Goal: Task Accomplishment & Management: Use online tool/utility

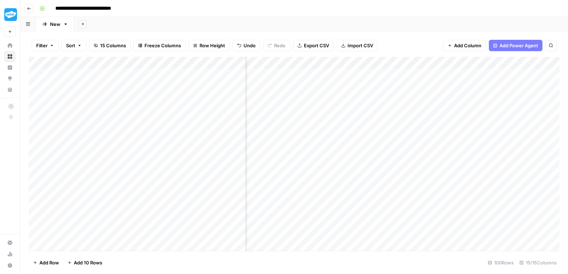
scroll to position [0, 201]
click at [275, 158] on div "Add Column" at bounding box center [294, 155] width 531 height 196
drag, startPoint x: 119, startPoint y: 59, endPoint x: 130, endPoint y: 59, distance: 11.4
click at [130, 59] on div "Add Column" at bounding box center [294, 155] width 531 height 196
drag, startPoint x: 130, startPoint y: 59, endPoint x: 157, endPoint y: 55, distance: 27.4
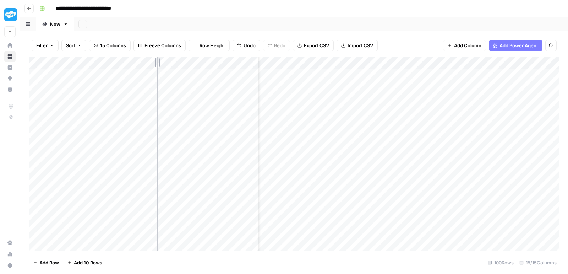
click at [157, 57] on div "Add Column" at bounding box center [294, 155] width 531 height 196
click at [299, 181] on div "Add Column" at bounding box center [294, 155] width 531 height 196
click at [299, 181] on textarea "**********" at bounding box center [332, 181] width 114 height 10
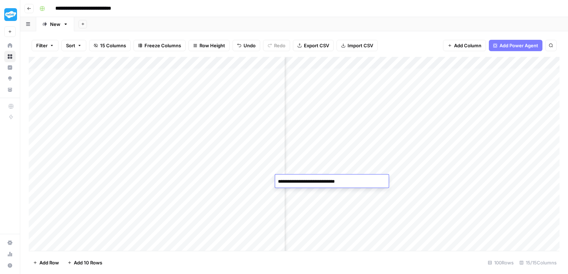
click at [299, 181] on textarea "**********" at bounding box center [332, 181] width 114 height 10
click at [324, 234] on div "Add Column" at bounding box center [294, 155] width 531 height 196
click at [379, 180] on div "Add Column" at bounding box center [294, 155] width 531 height 196
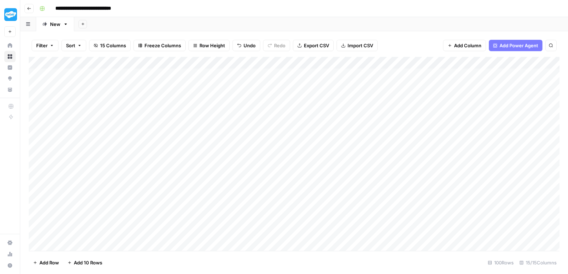
click at [379, 180] on div "Add Column" at bounding box center [294, 155] width 531 height 196
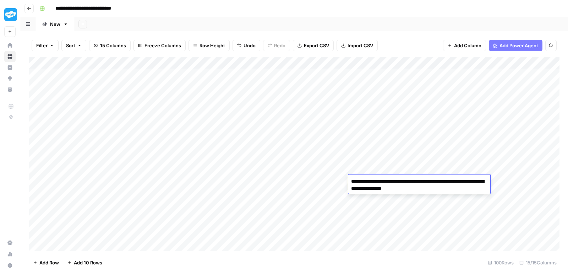
click at [379, 180] on textarea "**********" at bounding box center [419, 184] width 142 height 17
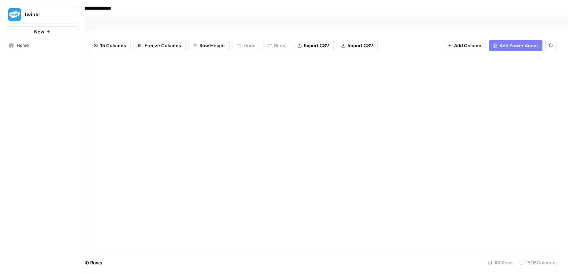
scroll to position [1714, 0]
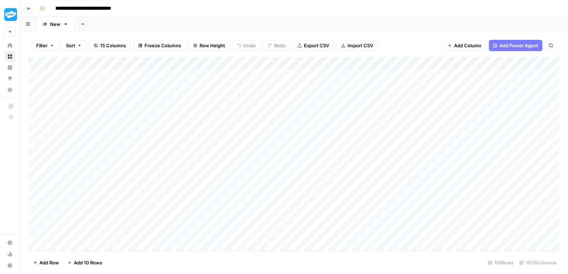
click at [449, 178] on div "Add Column" at bounding box center [294, 155] width 531 height 196
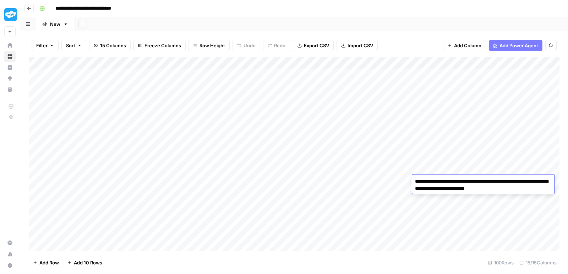
click at [477, 218] on div "Add Column" at bounding box center [294, 155] width 531 height 196
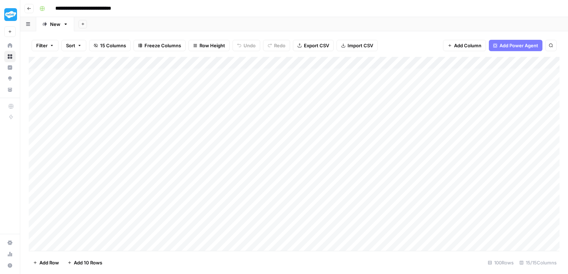
click at [505, 180] on div "Add Column" at bounding box center [294, 155] width 531 height 196
click at [505, 212] on div "Add Column" at bounding box center [294, 155] width 531 height 196
click at [511, 179] on div "Add Column" at bounding box center [294, 155] width 531 height 196
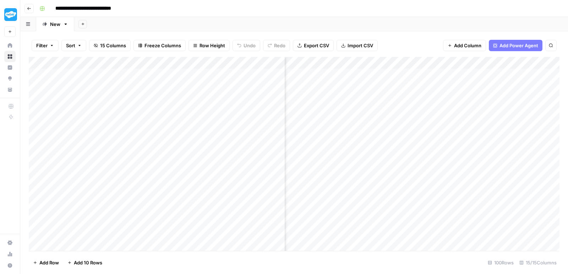
click at [511, 179] on div "Add Column" at bounding box center [294, 155] width 531 height 196
click at [511, 179] on textarea "**********" at bounding box center [508, 181] width 114 height 10
click at [514, 213] on div "Add Column" at bounding box center [294, 155] width 531 height 196
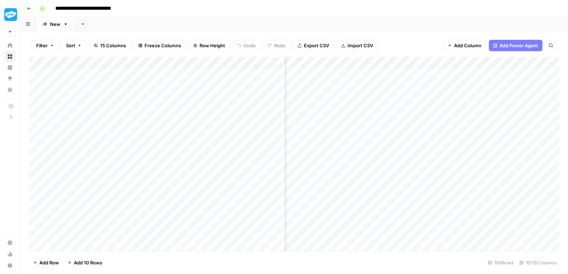
scroll to position [0, 151]
click at [491, 186] on div "Add Column" at bounding box center [294, 155] width 531 height 196
click at [491, 186] on input "**********" at bounding box center [505, 183] width 114 height 9
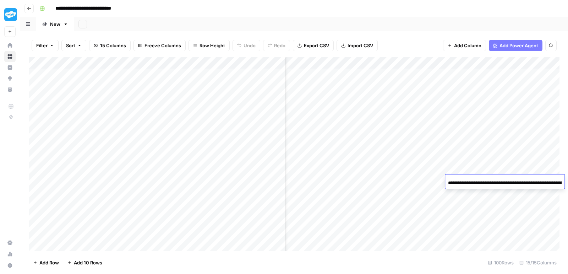
click at [427, 179] on div "Add Column" at bounding box center [294, 155] width 531 height 196
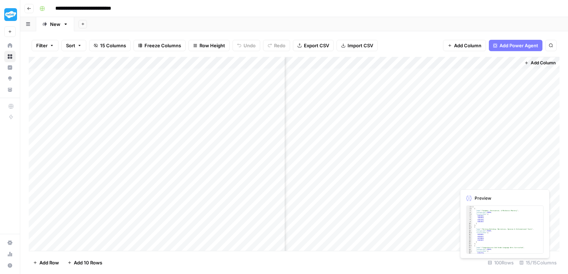
click at [471, 181] on div "Add Column" at bounding box center [294, 155] width 531 height 196
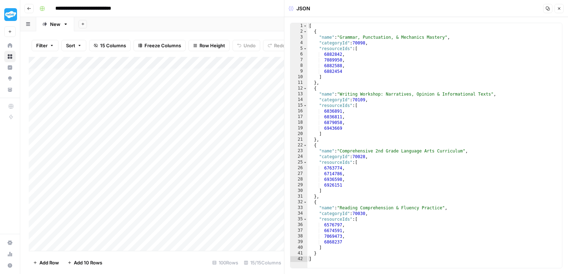
click at [383, 131] on div "[ { "name" : "Grammar, Punctuation, & Mechanics Mastery" , "categoryId" : 70098…" at bounding box center [434, 151] width 255 height 256
type textarea "* *"
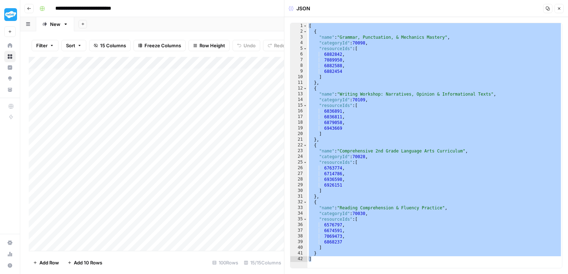
click at [560, 9] on icon "button" at bounding box center [559, 8] width 4 height 4
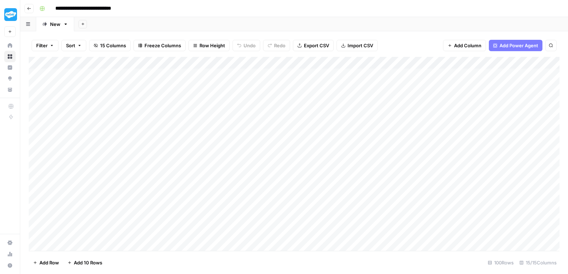
click at [358, 190] on div "Add Column" at bounding box center [294, 155] width 531 height 196
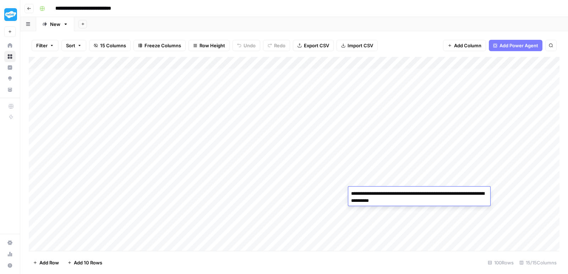
click at [493, 194] on div "Add Column" at bounding box center [294, 155] width 531 height 196
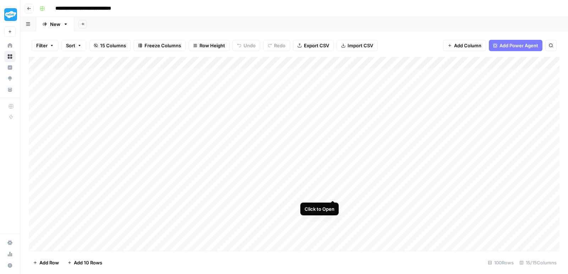
click at [332, 193] on div "Add Column" at bounding box center [294, 155] width 531 height 196
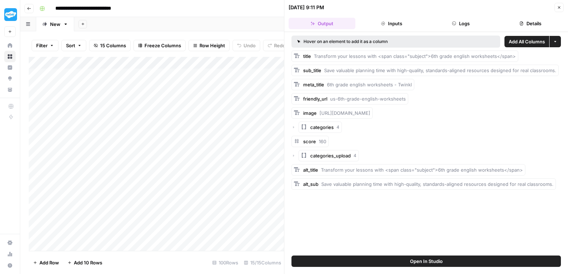
click at [559, 8] on icon "button" at bounding box center [559, 7] width 4 height 4
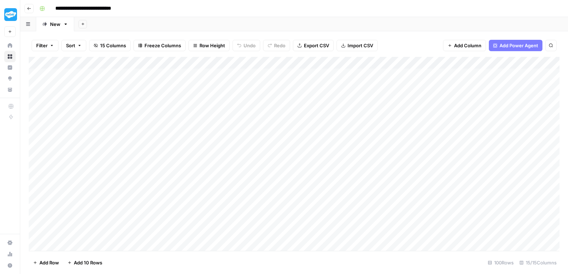
click at [435, 191] on div "Add Column" at bounding box center [294, 155] width 531 height 196
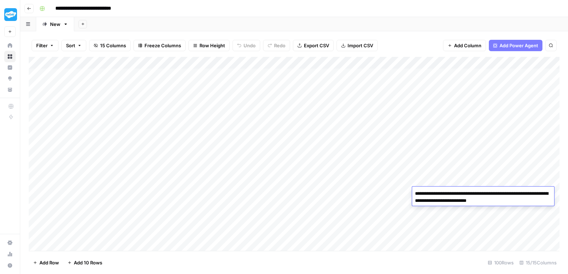
click at [465, 220] on div "Add Column" at bounding box center [294, 155] width 531 height 196
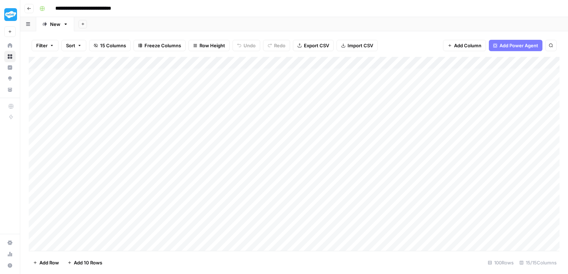
click at [508, 191] on div "Add Column" at bounding box center [294, 155] width 531 height 196
click at [362, 232] on div "Add Column" at bounding box center [294, 155] width 531 height 196
click at [471, 193] on div "Add Column" at bounding box center [294, 155] width 531 height 196
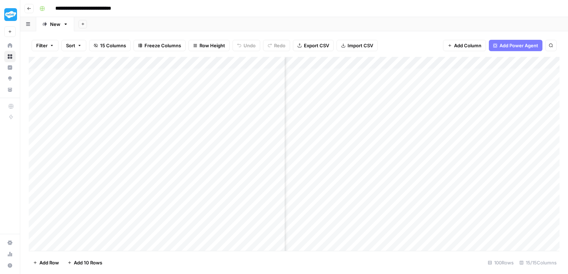
click at [471, 193] on div "Add Column" at bounding box center [294, 155] width 531 height 196
click at [471, 193] on textarea "**********" at bounding box center [511, 193] width 114 height 10
click at [435, 240] on div "Add Column" at bounding box center [294, 155] width 531 height 196
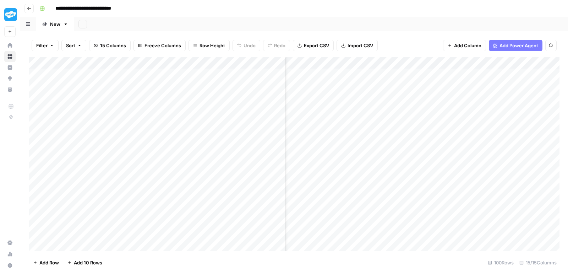
scroll to position [0, 286]
click at [357, 195] on div "Add Column" at bounding box center [294, 155] width 531 height 196
click at [357, 195] on input "**********" at bounding box center [377, 195] width 114 height 9
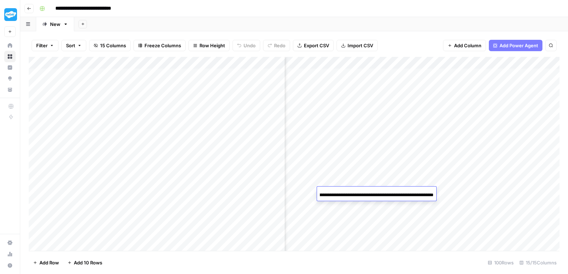
click at [357, 195] on input "**********" at bounding box center [377, 195] width 114 height 9
click at [466, 196] on div "Add Column" at bounding box center [294, 155] width 531 height 196
click at [472, 197] on div "Add Column" at bounding box center [294, 155] width 531 height 196
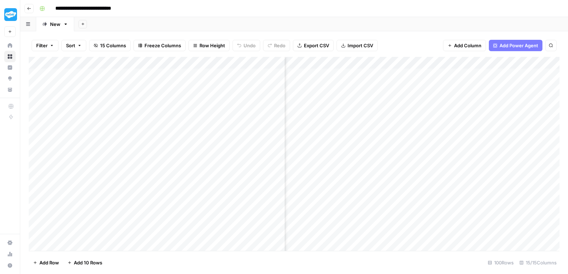
click at [472, 197] on div "Add Column" at bounding box center [294, 155] width 531 height 196
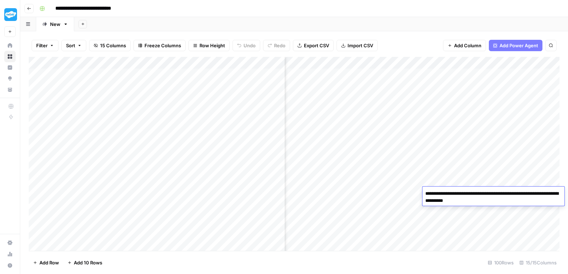
click at [436, 162] on div "Add Column" at bounding box center [294, 155] width 531 height 196
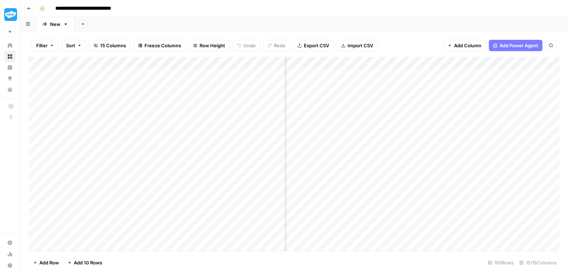
scroll to position [0, 532]
click at [461, 196] on div "Add Column" at bounding box center [294, 155] width 531 height 196
click at [461, 196] on div at bounding box center [487, 192] width 65 height 13
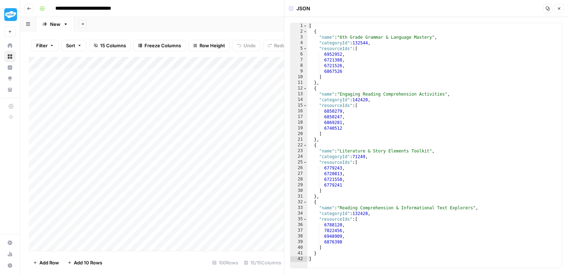
click at [390, 130] on div "[ { "name" : "6th Grade Grammar & Language Mastery" , "categoryId" : 132544 , "…" at bounding box center [434, 151] width 255 height 256
type textarea "* *"
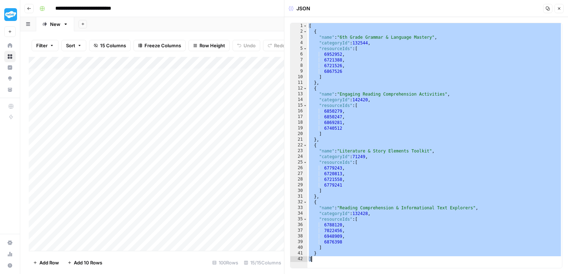
click at [559, 7] on icon "button" at bounding box center [559, 8] width 4 height 4
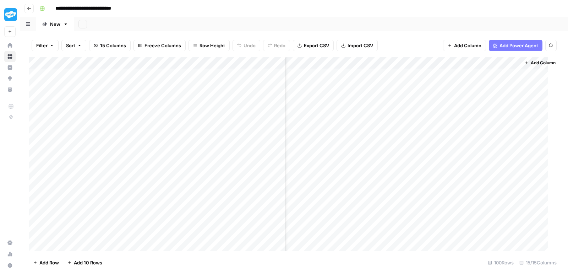
scroll to position [0, 523]
click at [117, 207] on div "Add Column" at bounding box center [294, 155] width 531 height 196
click at [91, 204] on textarea "**********" at bounding box center [110, 206] width 114 height 10
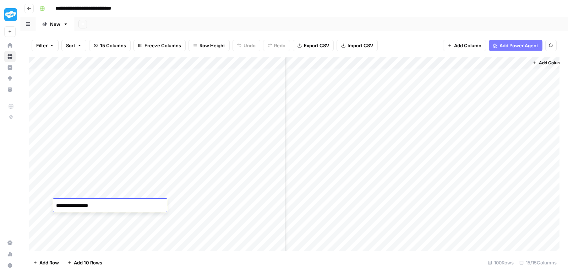
click at [91, 204] on textarea "**********" at bounding box center [110, 206] width 114 height 10
click at [300, 204] on div "Add Column" at bounding box center [294, 155] width 531 height 196
click at [386, 207] on div "Add Column" at bounding box center [294, 155] width 531 height 196
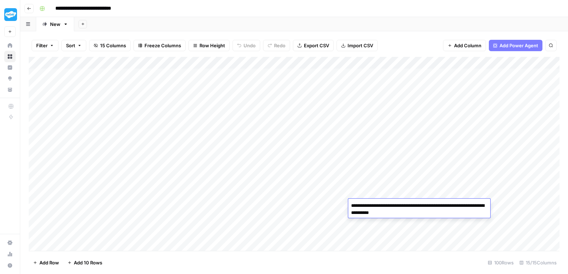
click at [446, 244] on div "Add Column" at bounding box center [294, 155] width 531 height 196
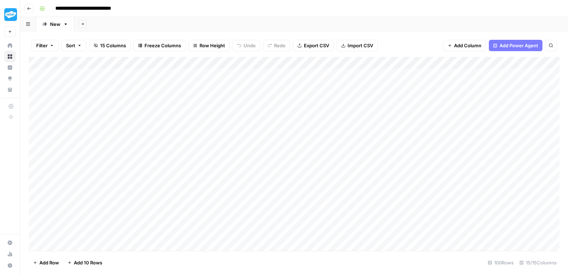
click at [446, 204] on div "Add Column" at bounding box center [294, 155] width 531 height 196
click at [475, 243] on div "Add Column" at bounding box center [294, 155] width 531 height 196
click at [496, 206] on div "Add Column" at bounding box center [294, 155] width 531 height 196
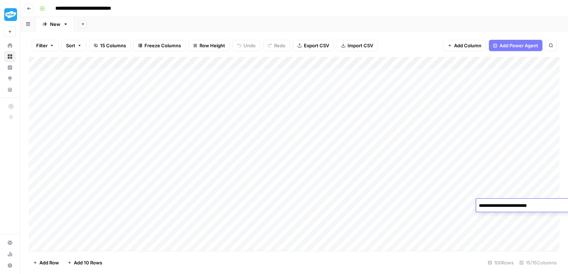
click at [496, 206] on textarea "**********" at bounding box center [533, 206] width 114 height 10
click at [466, 234] on div "Add Column" at bounding box center [294, 155] width 531 height 196
click at [422, 204] on div "Add Column" at bounding box center [294, 155] width 531 height 196
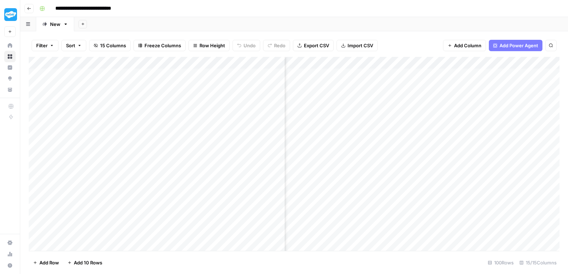
click at [466, 206] on div "Add Column" at bounding box center [294, 155] width 531 height 196
click at [428, 235] on div "Add Column" at bounding box center [294, 155] width 531 height 196
click at [420, 206] on div "Add Column" at bounding box center [294, 155] width 531 height 196
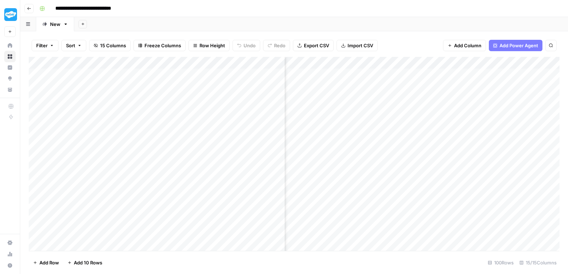
click at [420, 206] on div "Add Column" at bounding box center [294, 155] width 531 height 196
click at [420, 206] on input "**********" at bounding box center [445, 207] width 114 height 9
click at [441, 247] on div "Add Column" at bounding box center [294, 155] width 531 height 196
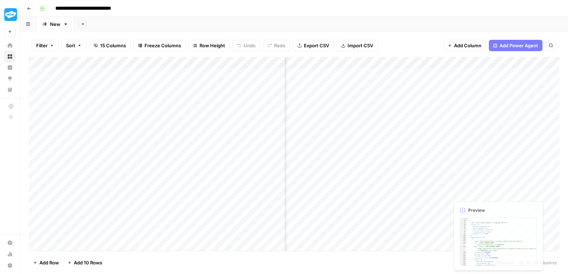
scroll to position [0, 532]
click at [481, 207] on div "Add Column" at bounding box center [294, 155] width 531 height 196
click at [481, 207] on div at bounding box center [487, 204] width 65 height 13
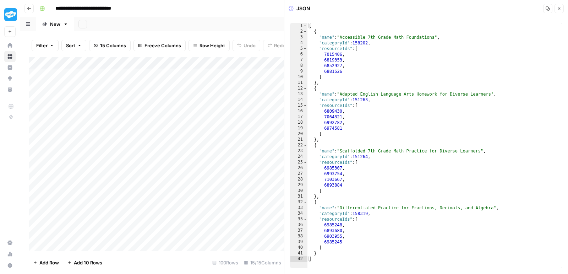
click at [406, 84] on div "[ { "name" : "Accessible 7th Grade Math Foundations" , "categoryId" : 158202 , …" at bounding box center [434, 151] width 255 height 256
type textarea "* *"
